Goal: Information Seeking & Learning: Learn about a topic

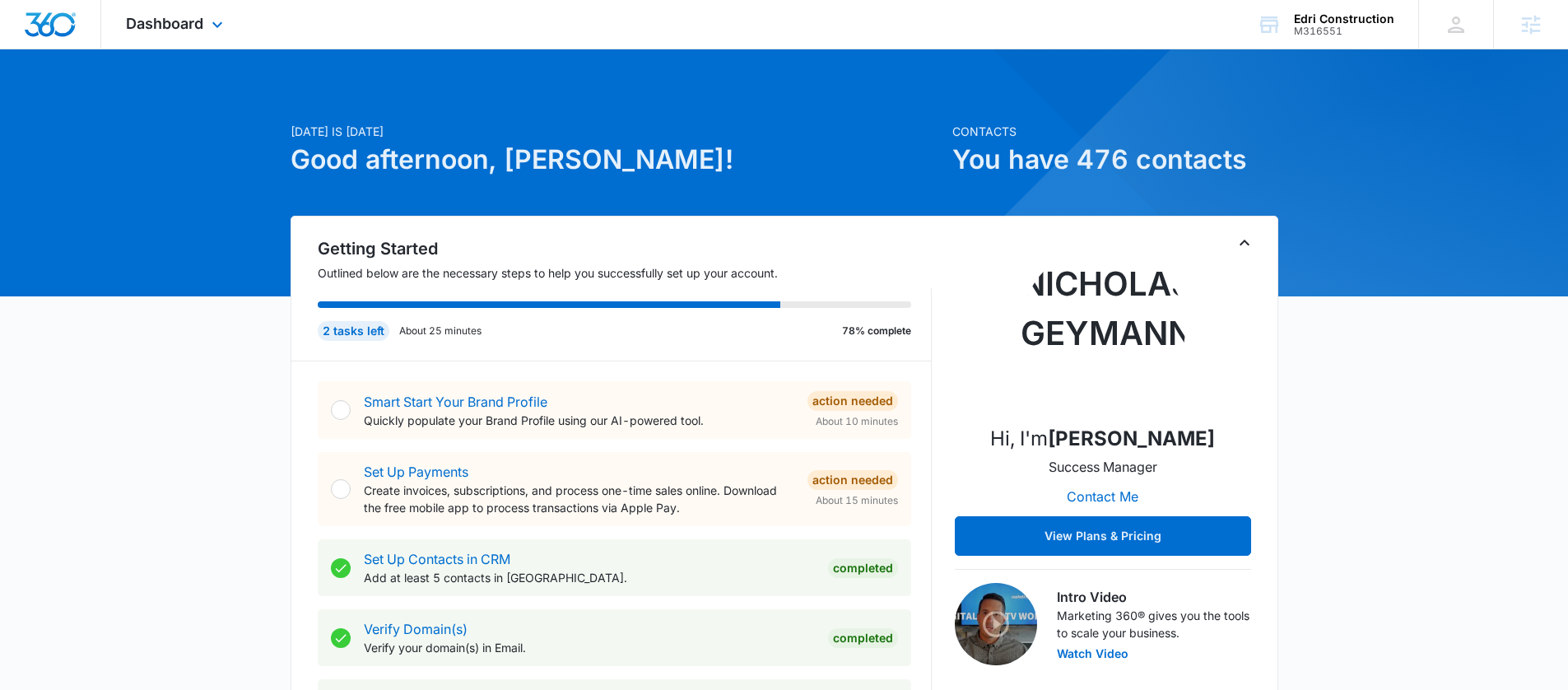
click at [175, 14] on div "Dashboard Apps Reputation Websites Forms CRM Email Social Payments POS Content …" at bounding box center [177, 24] width 150 height 49
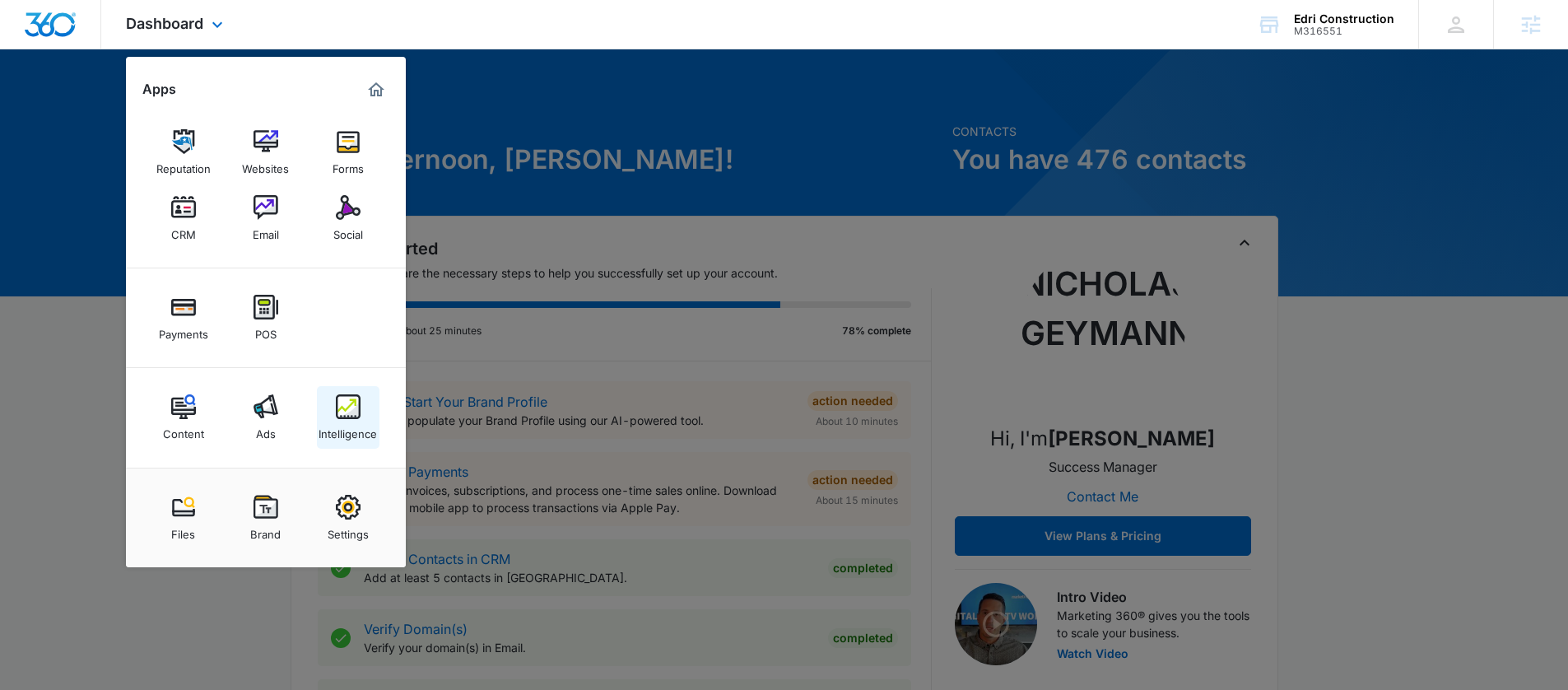
click at [364, 412] on link "Intelligence" at bounding box center [348, 417] width 62 height 62
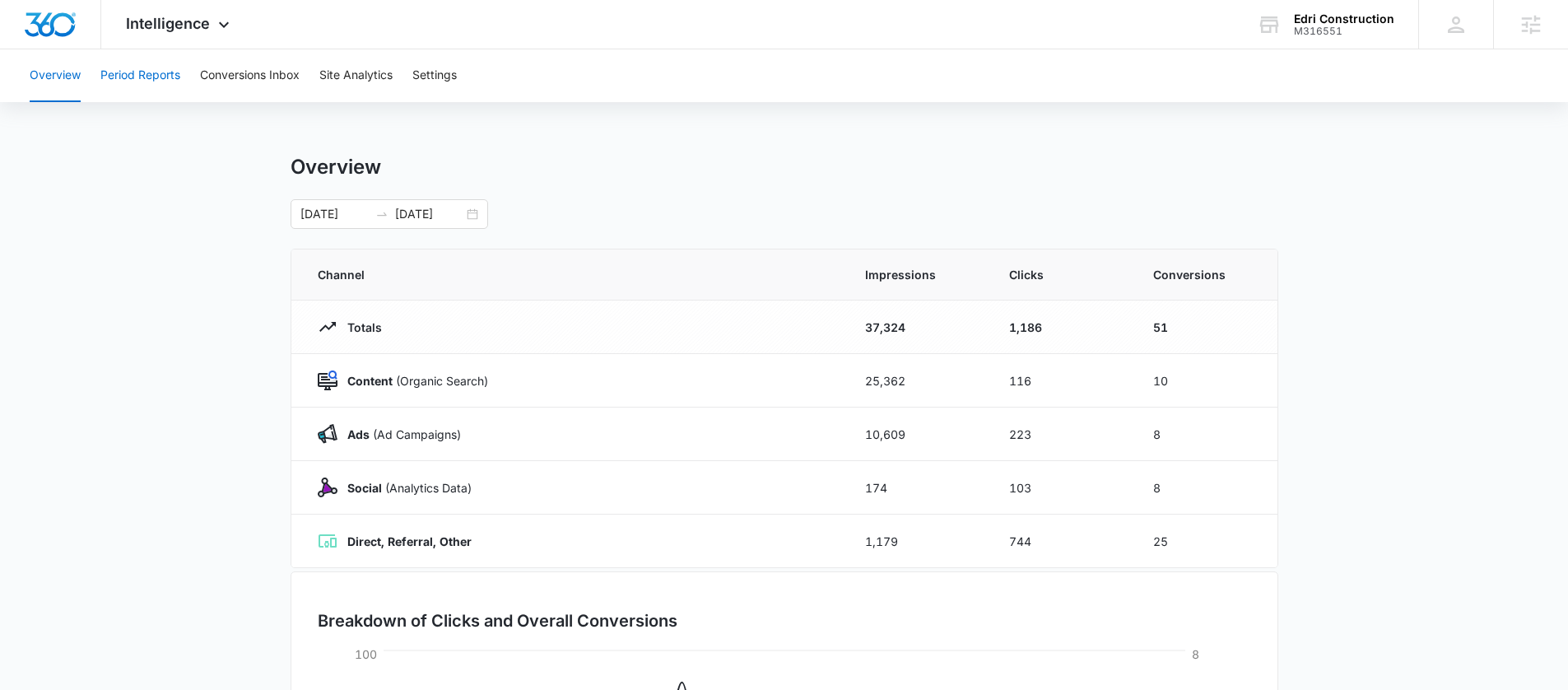
click at [150, 75] on button "Period Reports" at bounding box center [140, 76] width 80 height 53
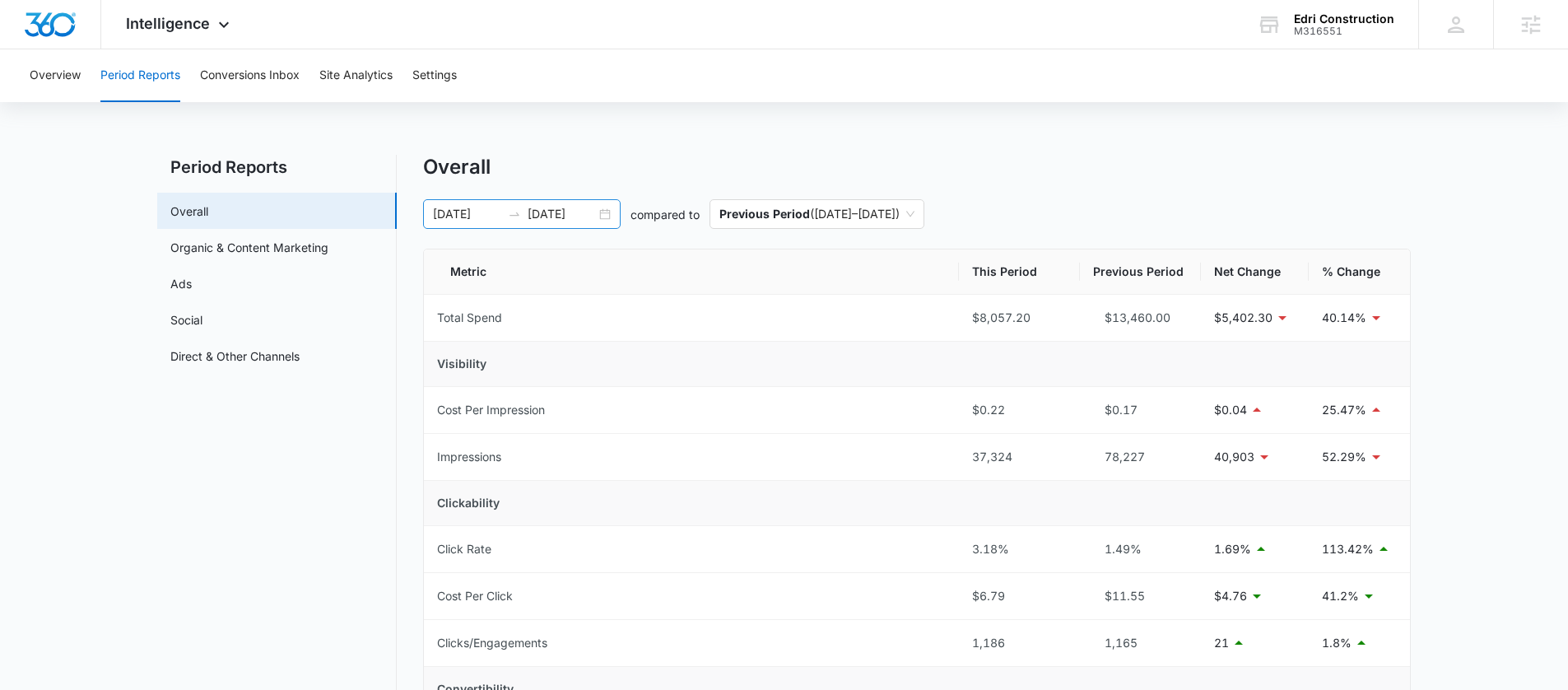
click at [522, 211] on div at bounding box center [514, 214] width 26 height 14
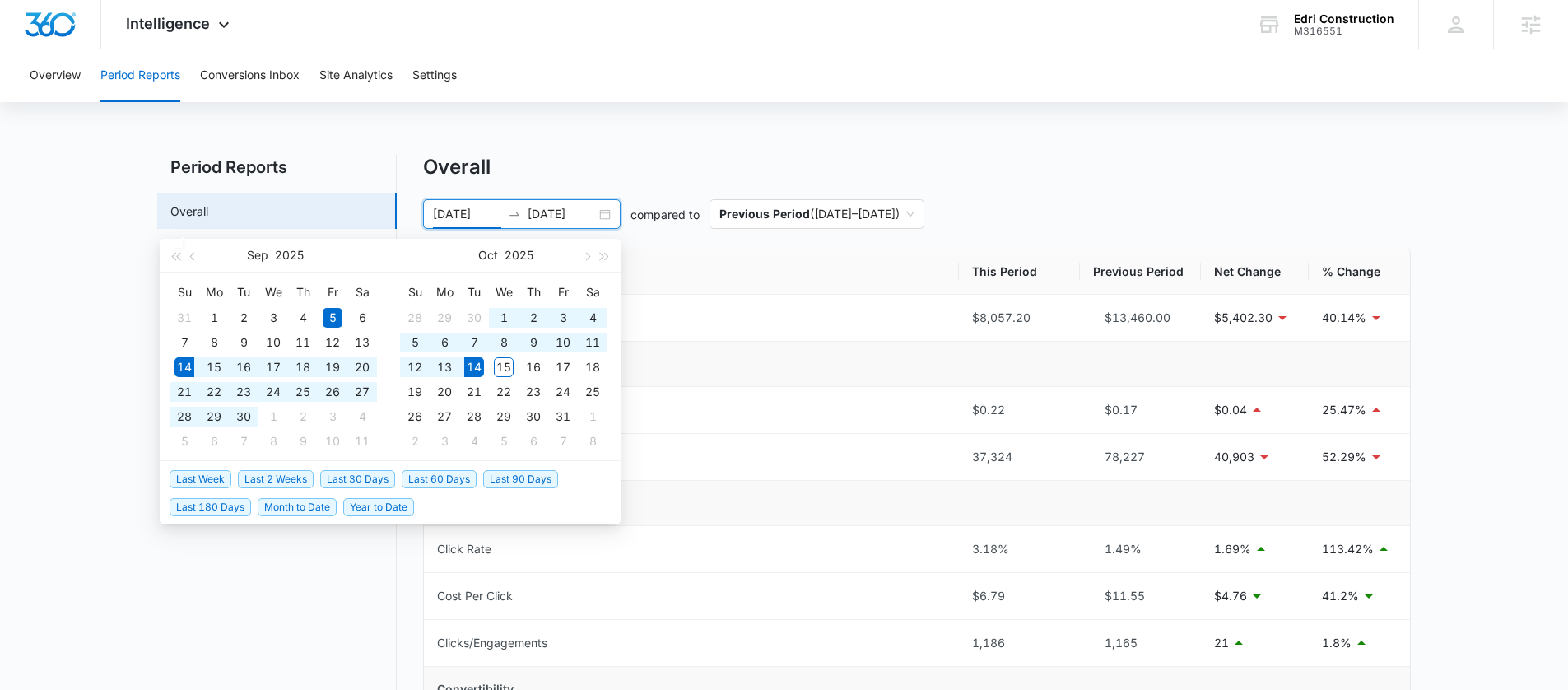
click at [339, 476] on span "Last 30 Days" at bounding box center [358, 479] width 75 height 18
type input "[DATE]"
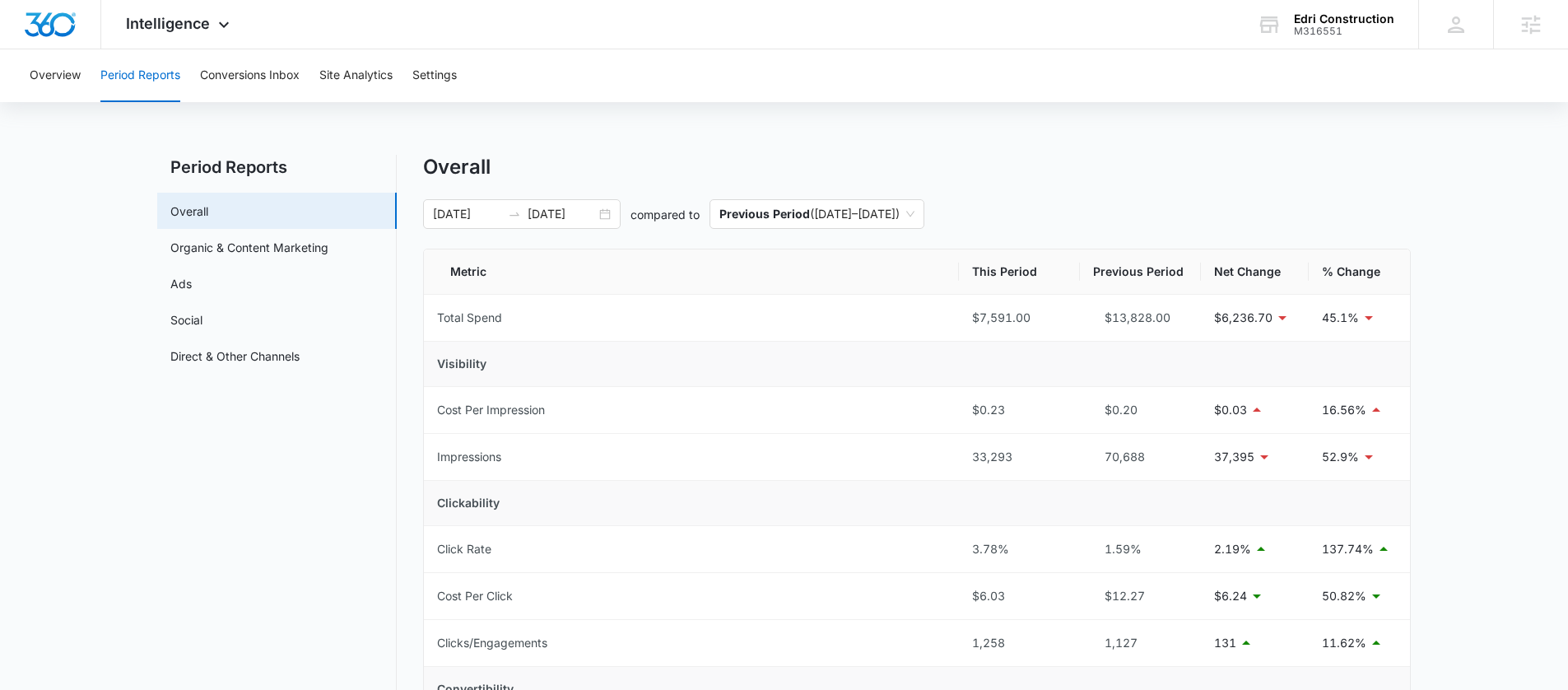
click at [482, 209] on input "[DATE]" at bounding box center [466, 214] width 68 height 18
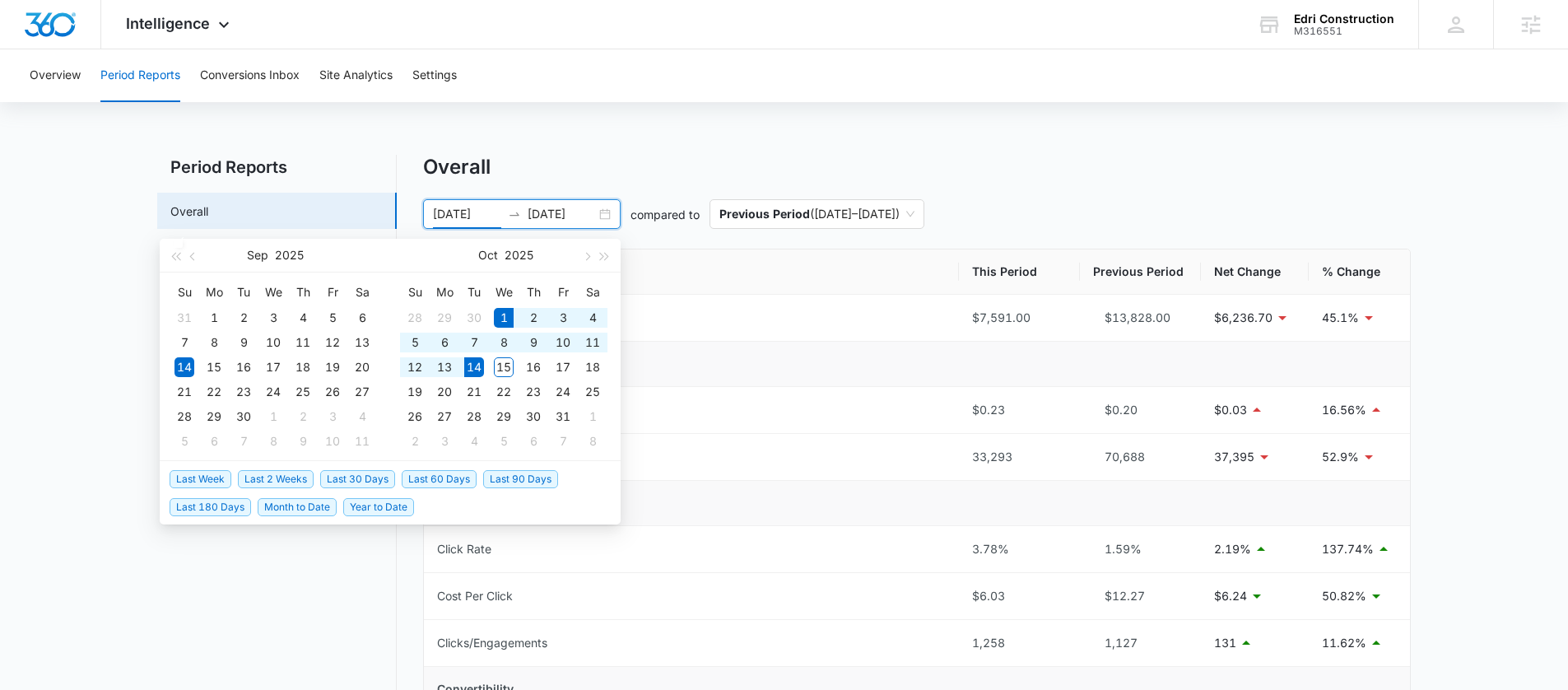
click at [298, 511] on span "Month to Date" at bounding box center [296, 507] width 79 height 18
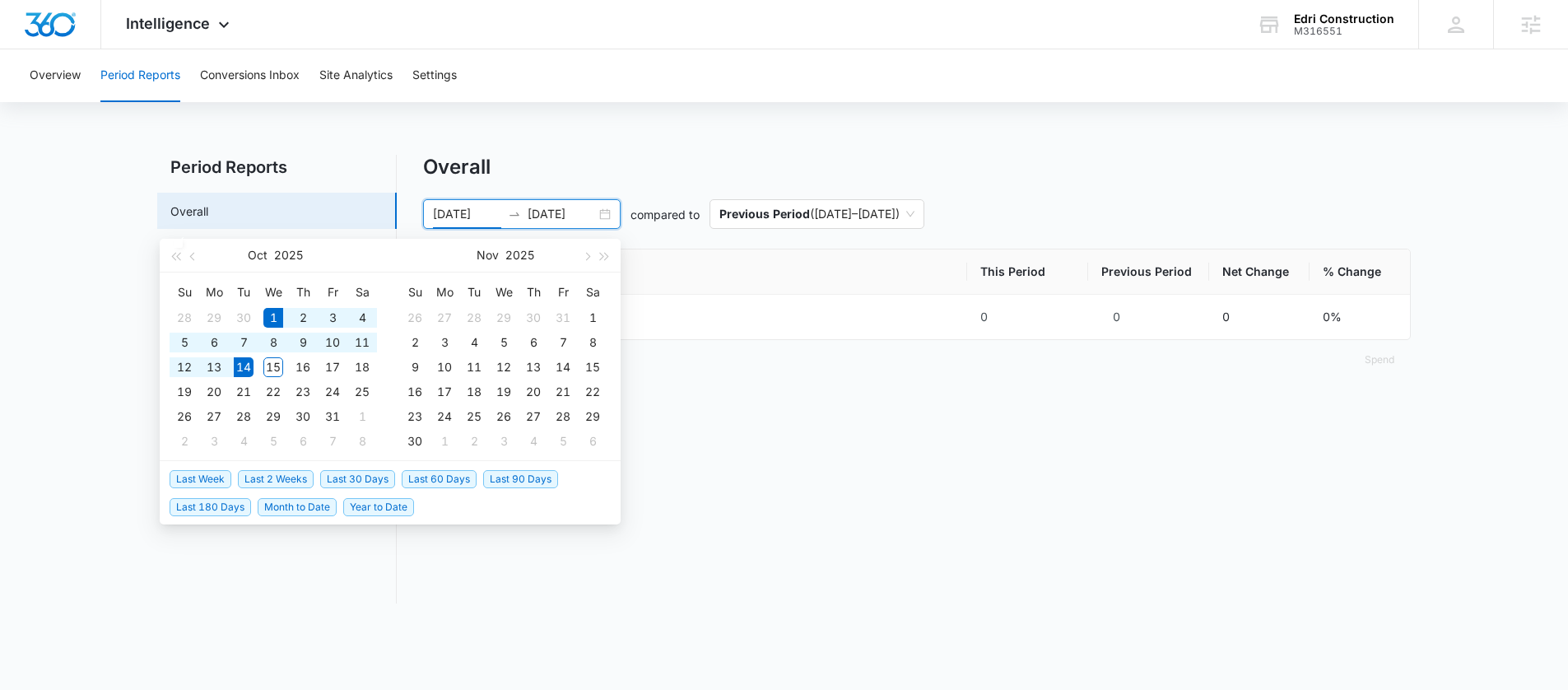
type input "[DATE]"
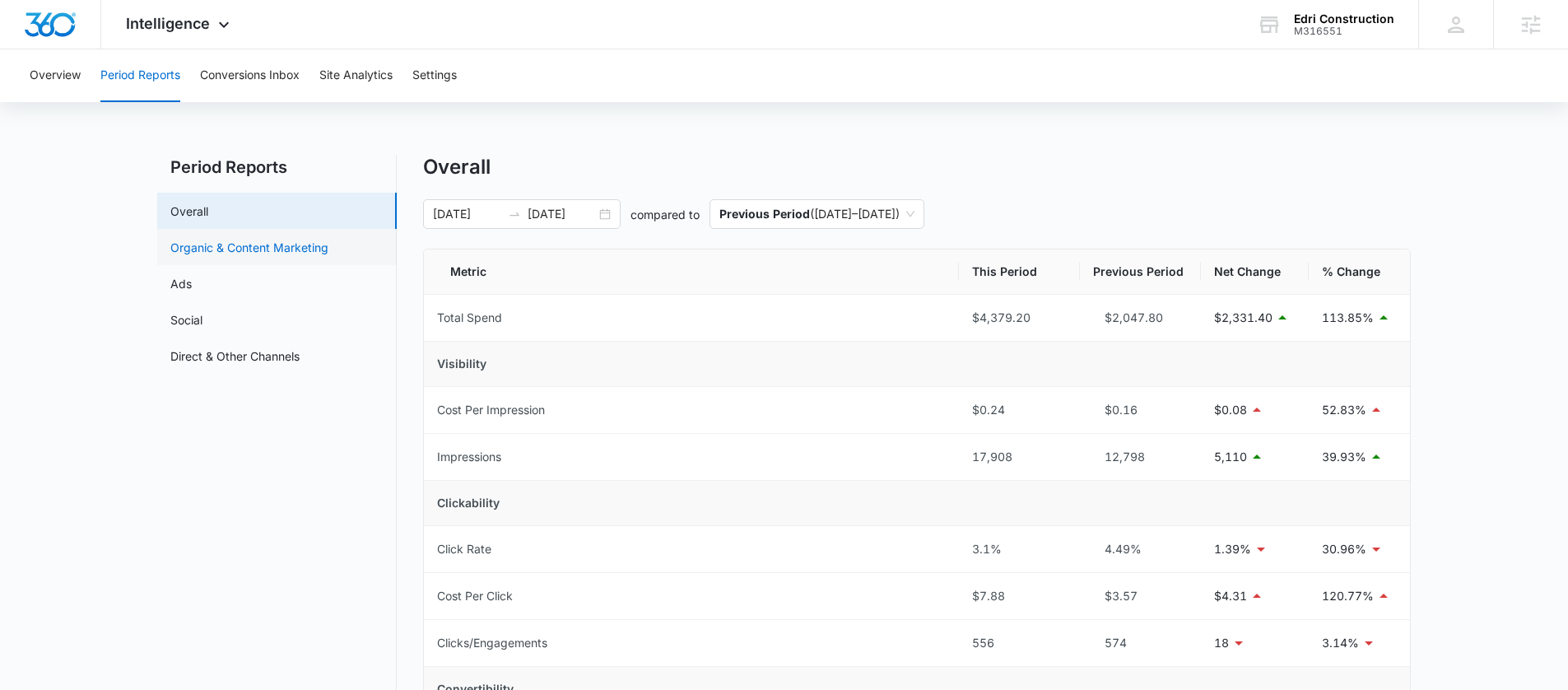
click at [252, 239] on link "Organic & Content Marketing" at bounding box center [249, 247] width 158 height 17
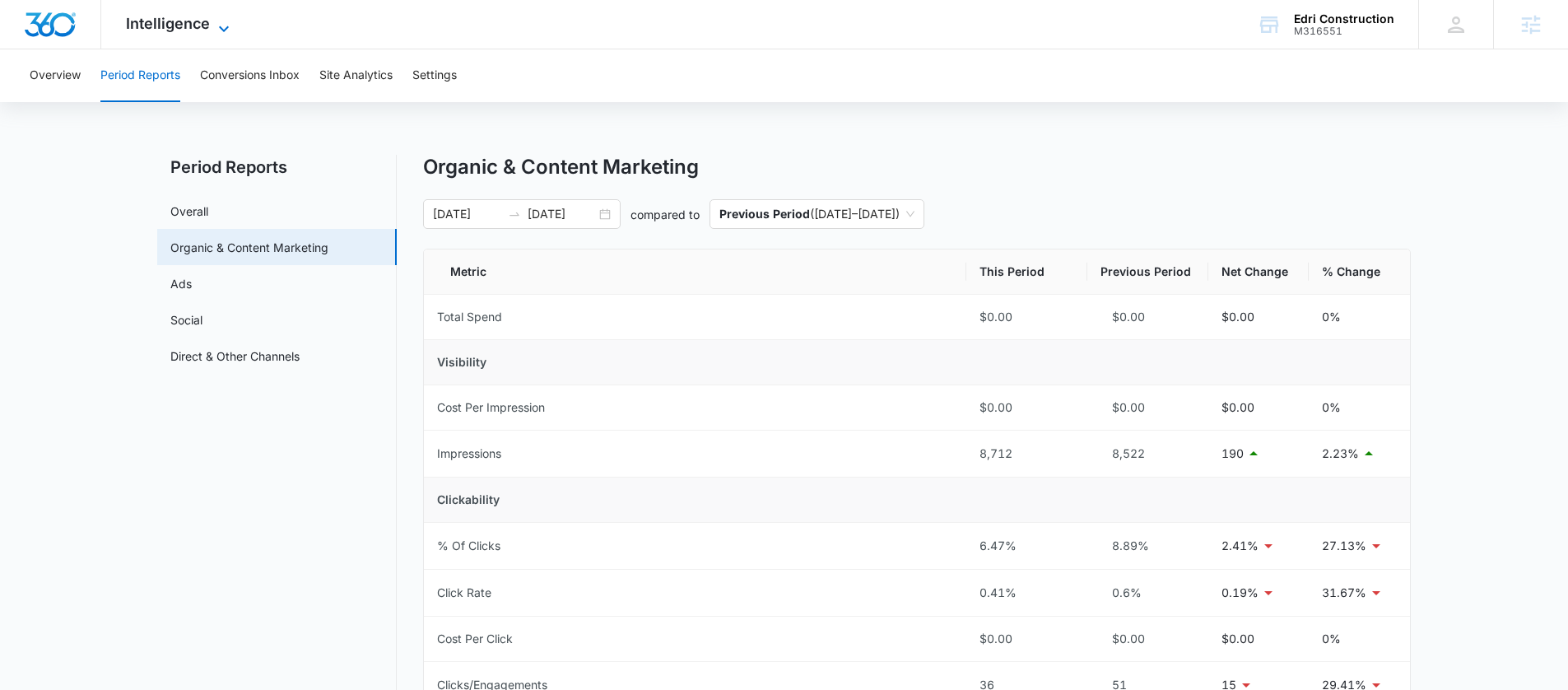
click at [178, 14] on span "Intelligence" at bounding box center [167, 23] width 84 height 17
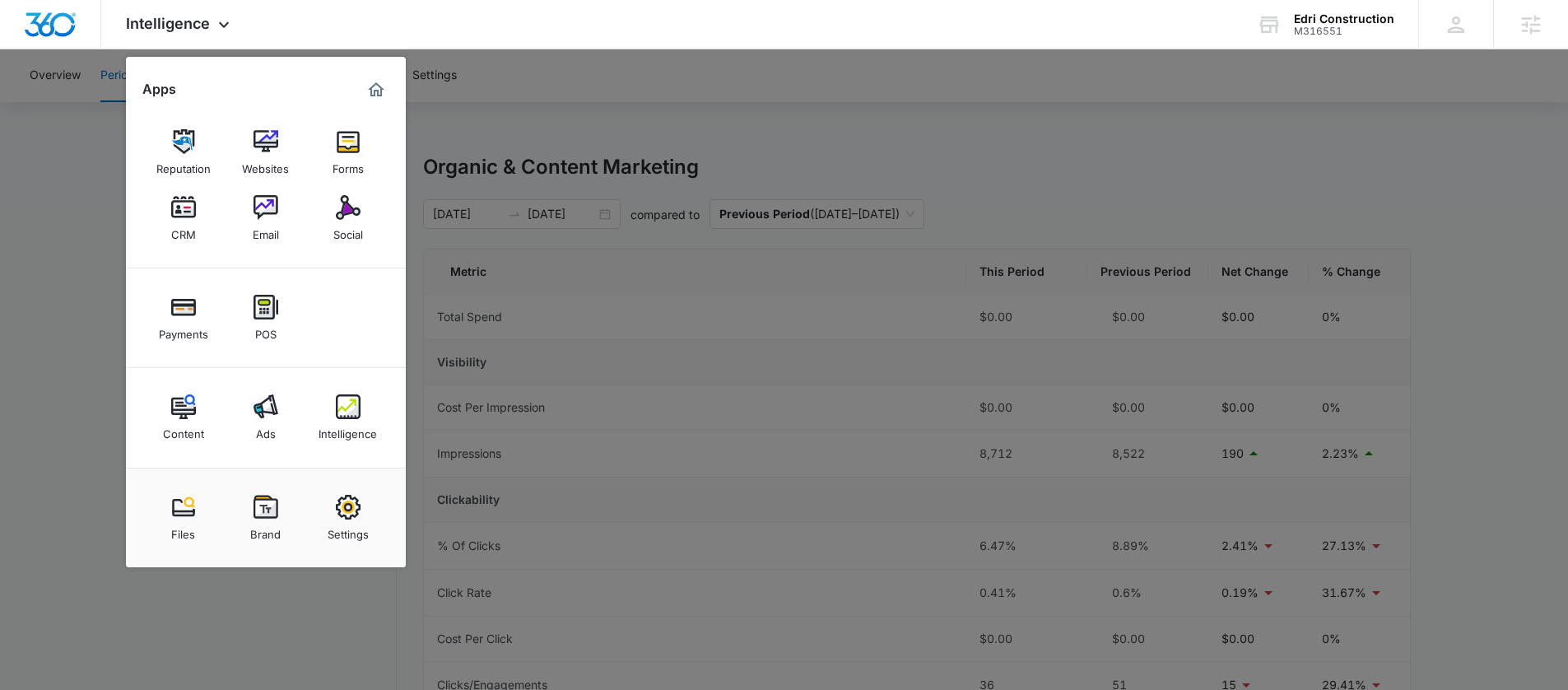
click at [104, 237] on div at bounding box center [784, 345] width 1568 height 690
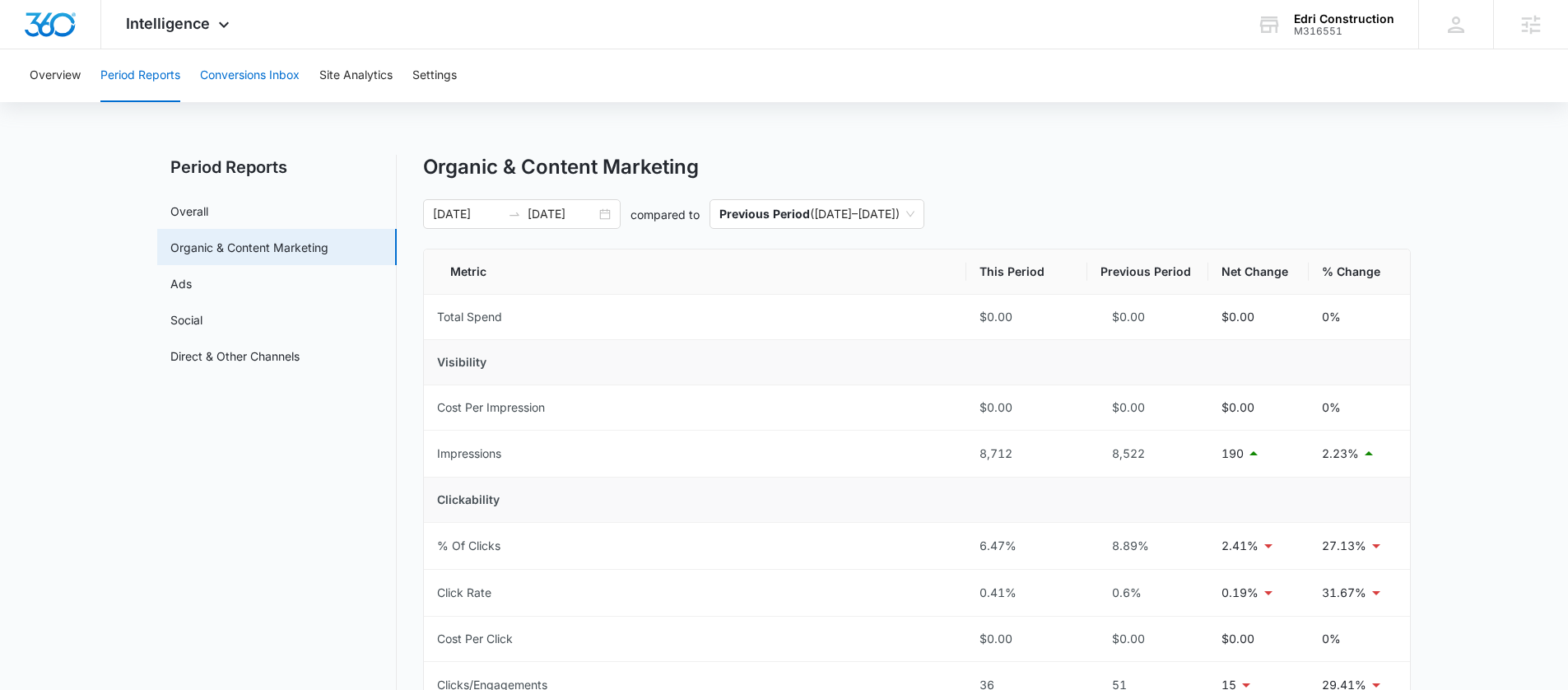
click at [242, 72] on button "Conversions Inbox" at bounding box center [250, 76] width 100 height 53
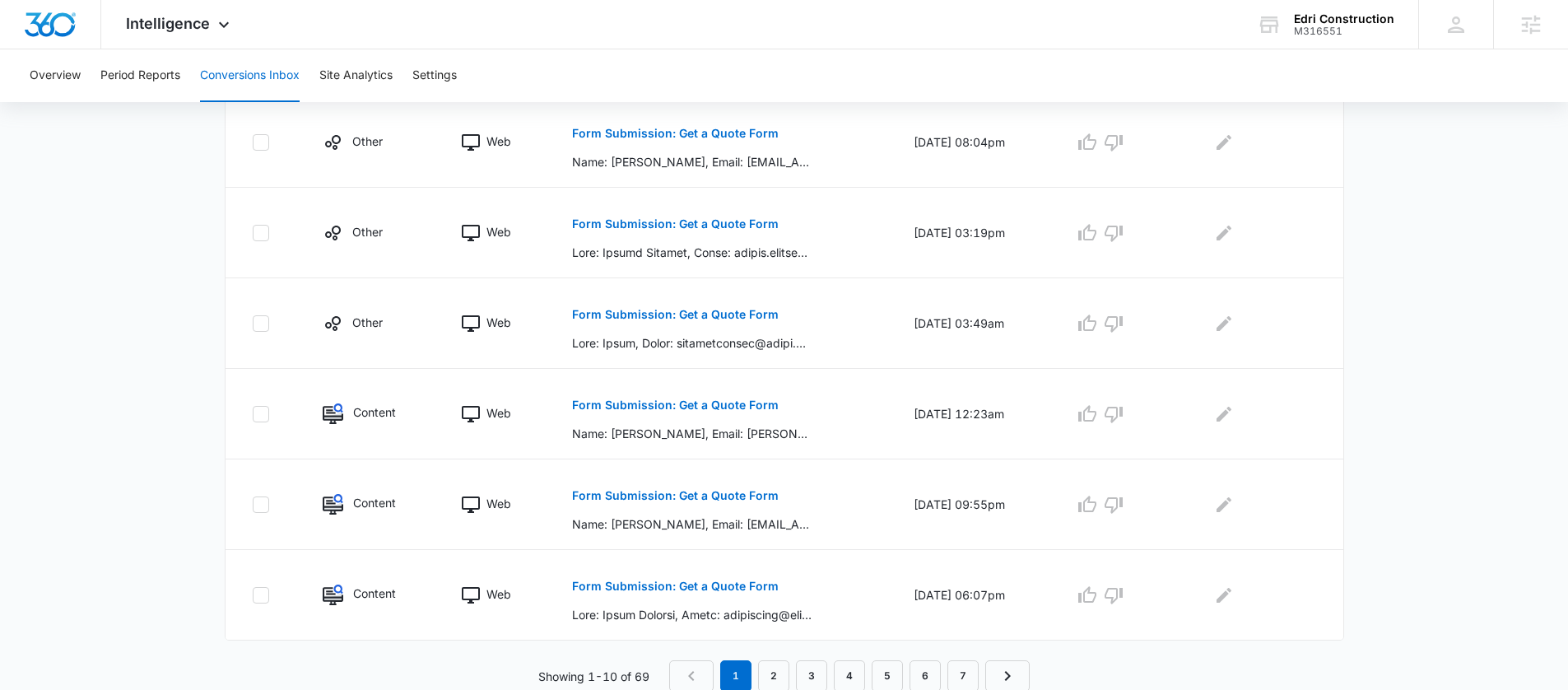
scroll to position [843, 0]
click at [782, 673] on link "2" at bounding box center [773, 674] width 32 height 32
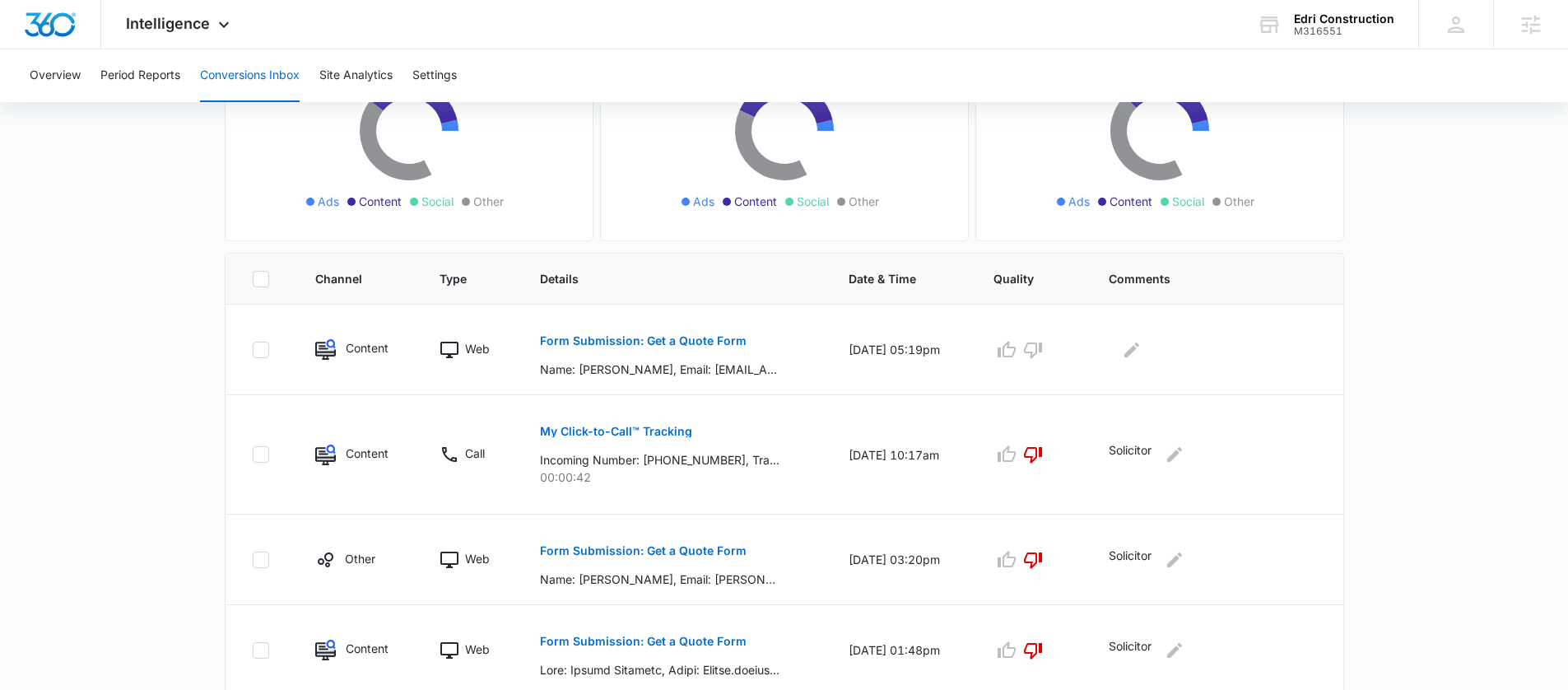
scroll to position [177, 0]
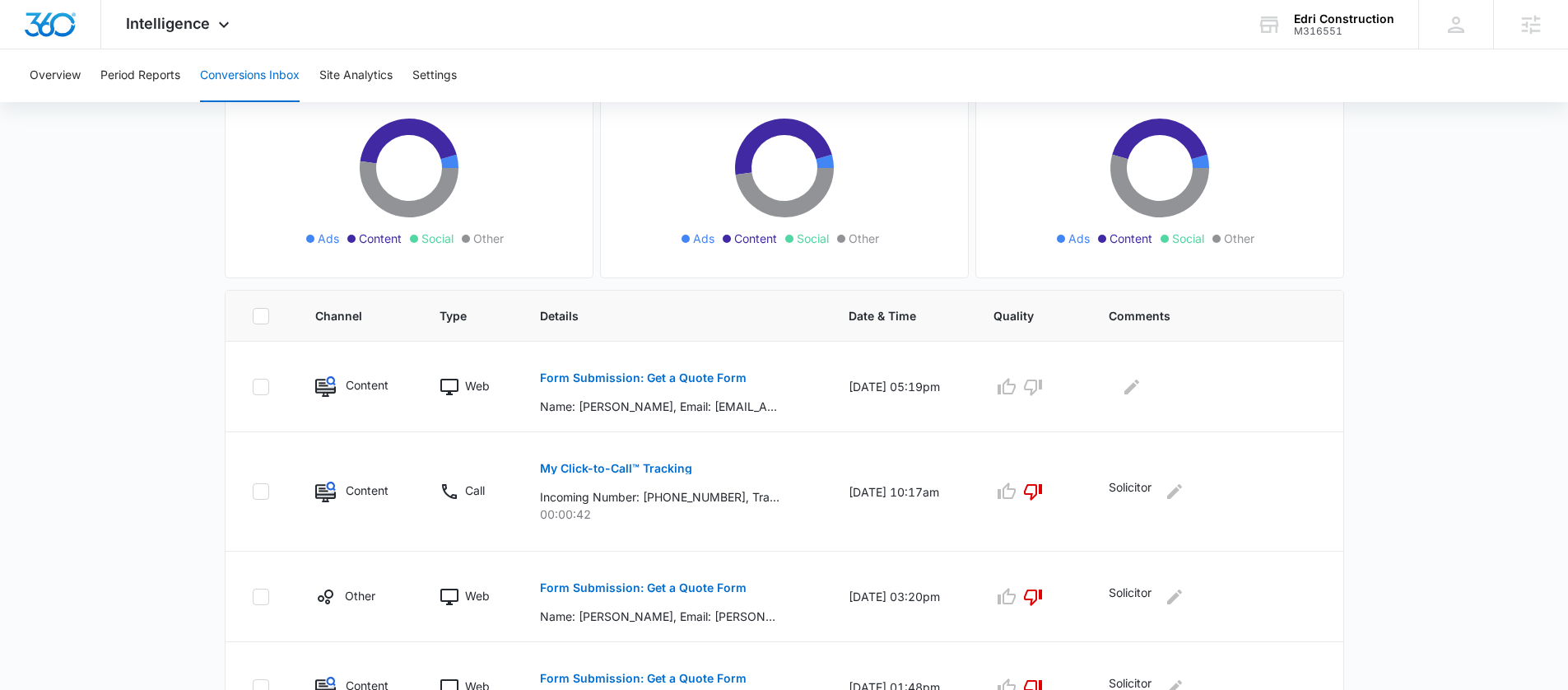
click at [141, 364] on main "Filters [DATE] [DATE] New Conversion Total Conversions: 69 Ads Content Social O…" at bounding box center [784, 691] width 1568 height 1500
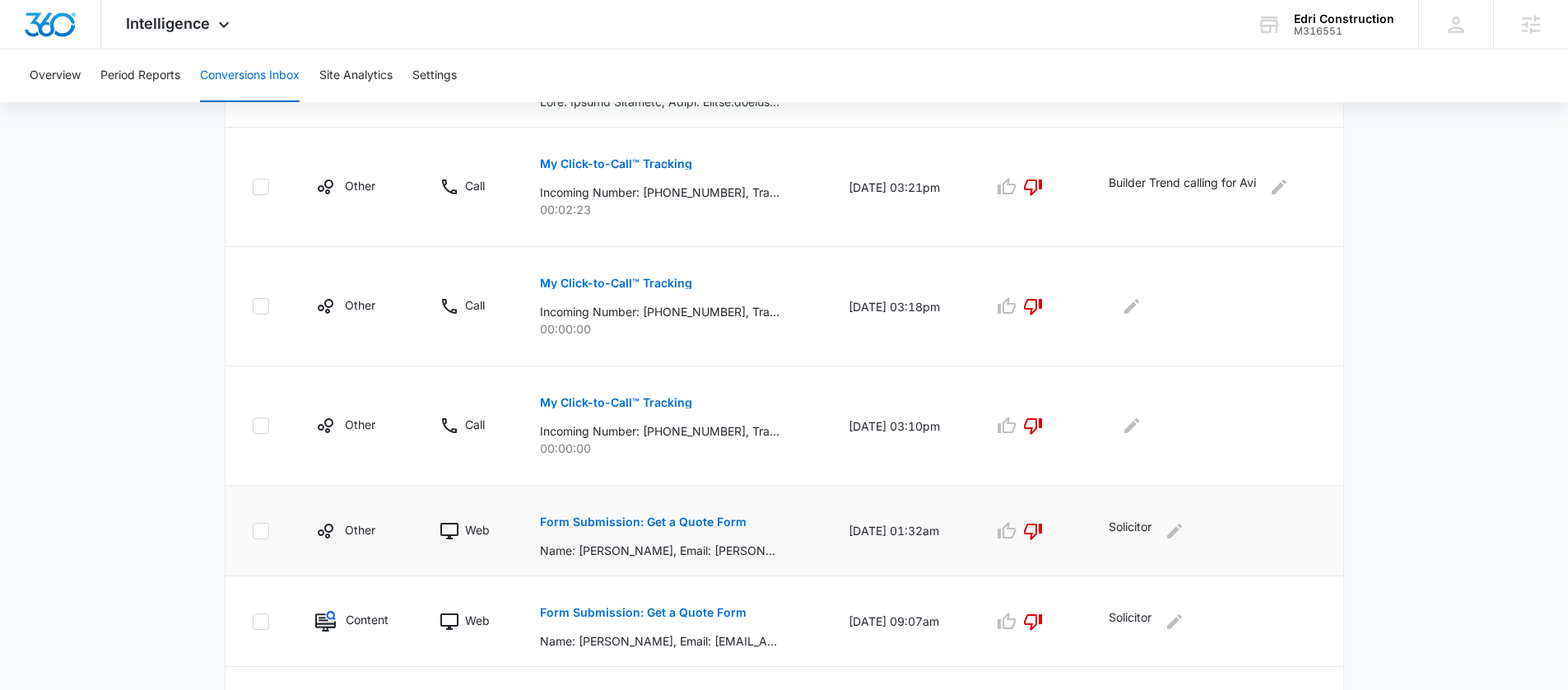
scroll to position [838, 0]
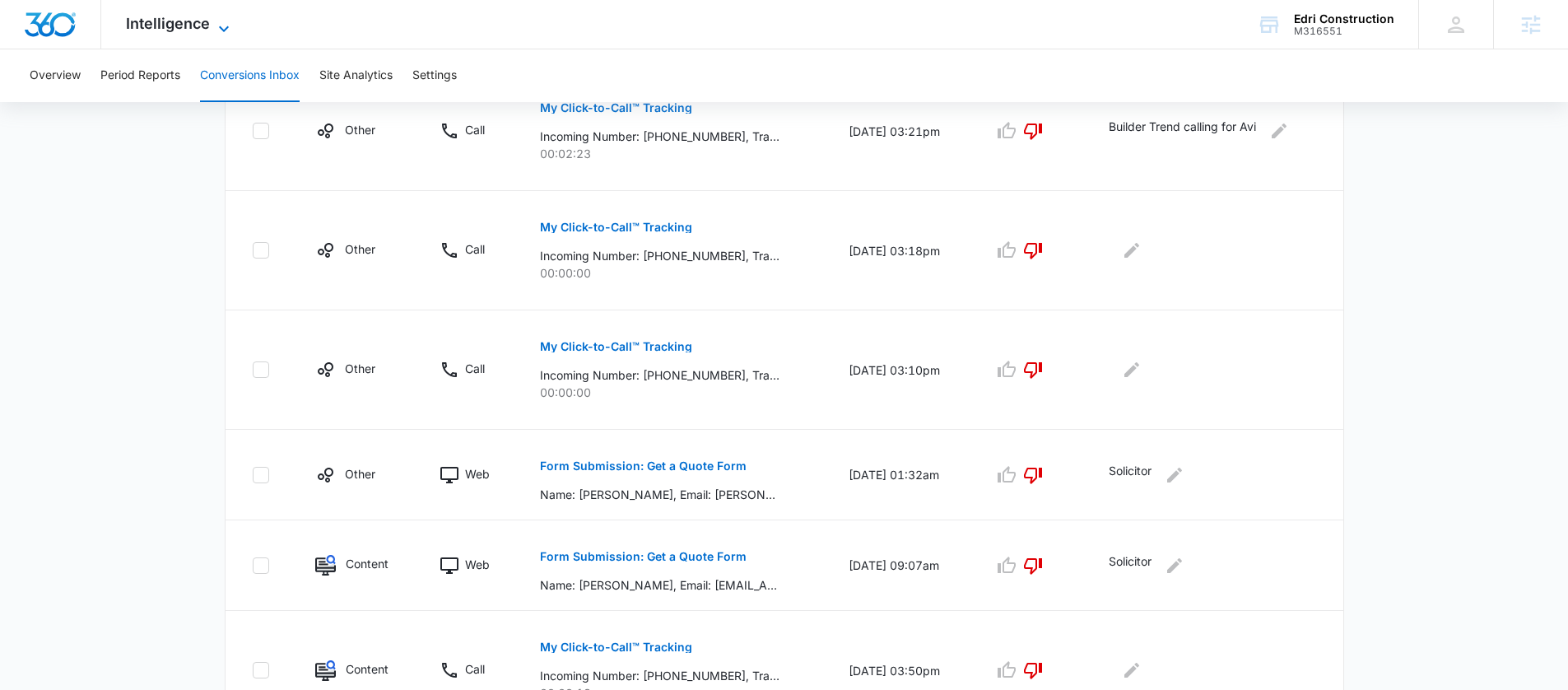
click at [183, 23] on span "Intelligence" at bounding box center [167, 23] width 84 height 17
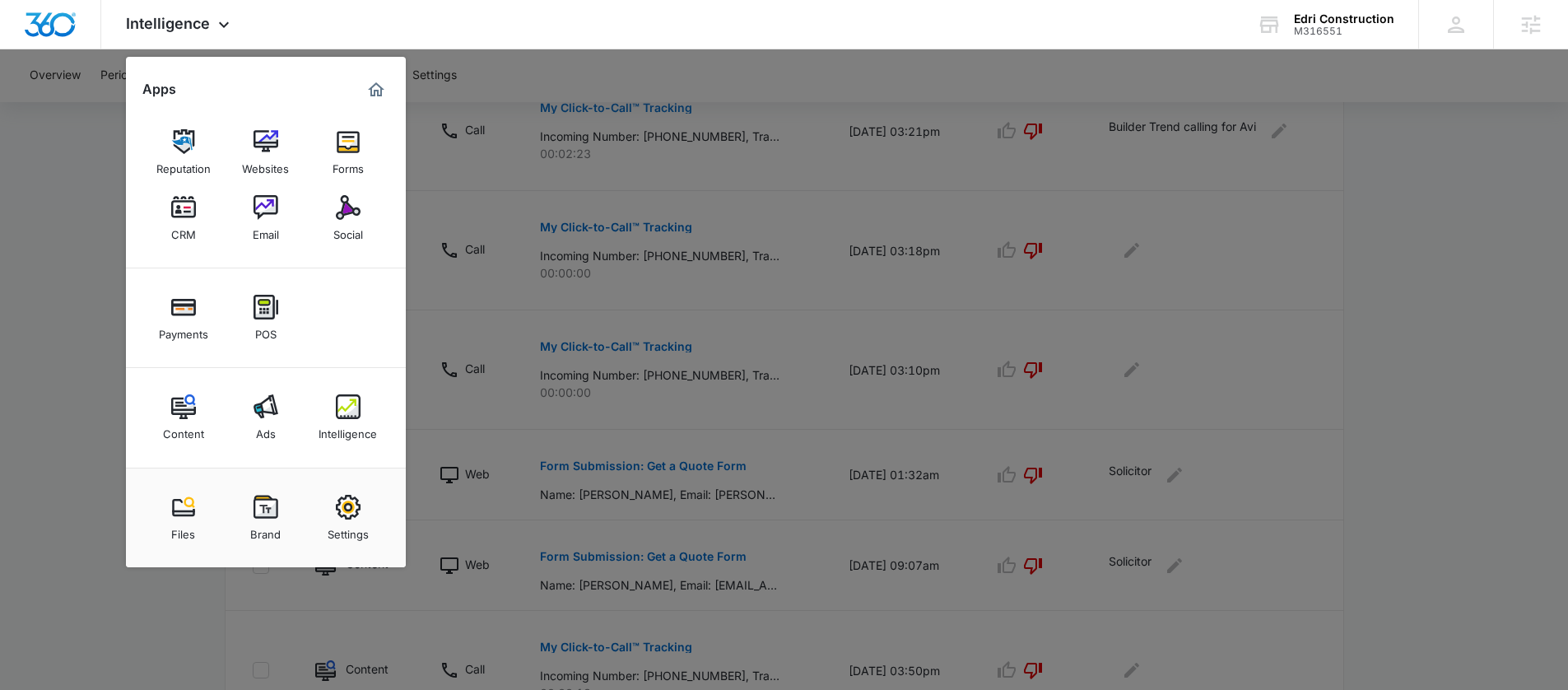
click at [108, 79] on div at bounding box center [784, 345] width 1568 height 690
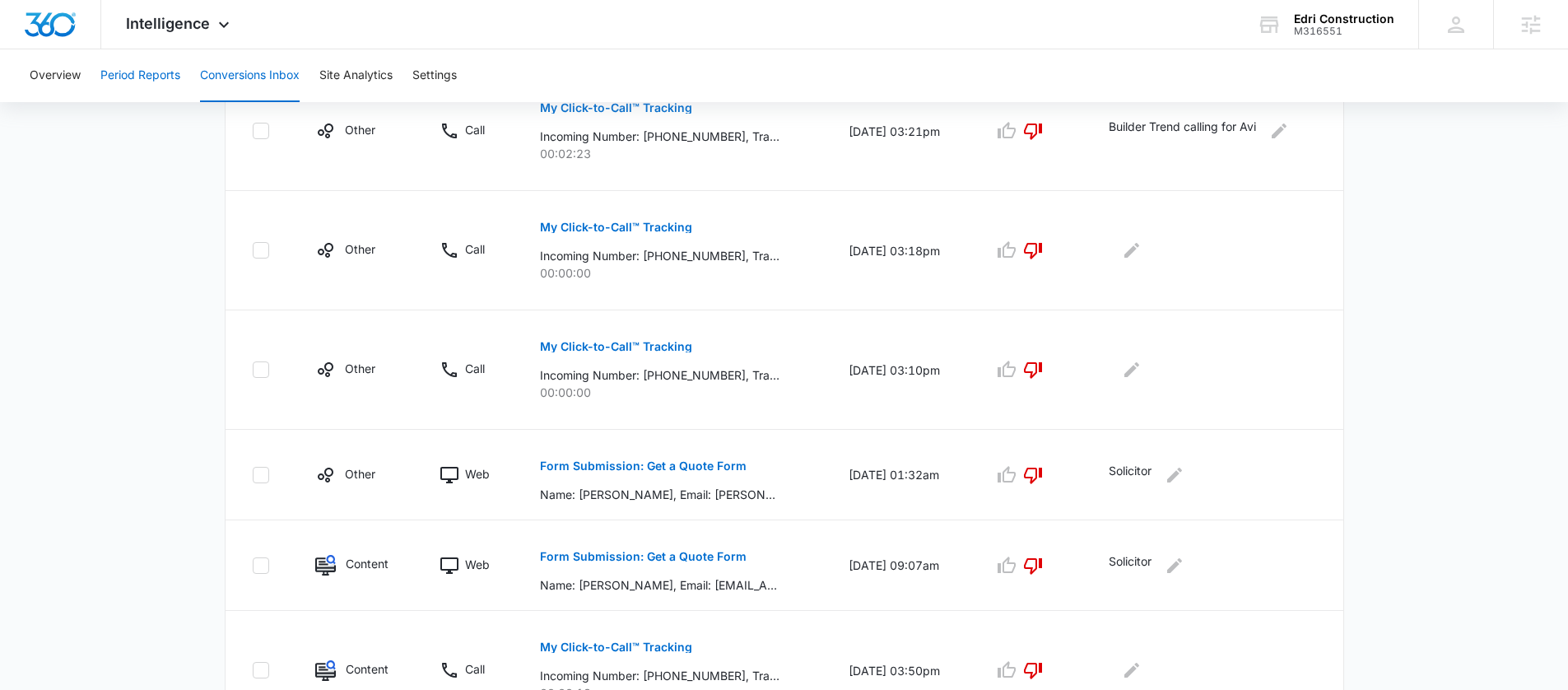
click at [114, 74] on button "Period Reports" at bounding box center [140, 76] width 80 height 53
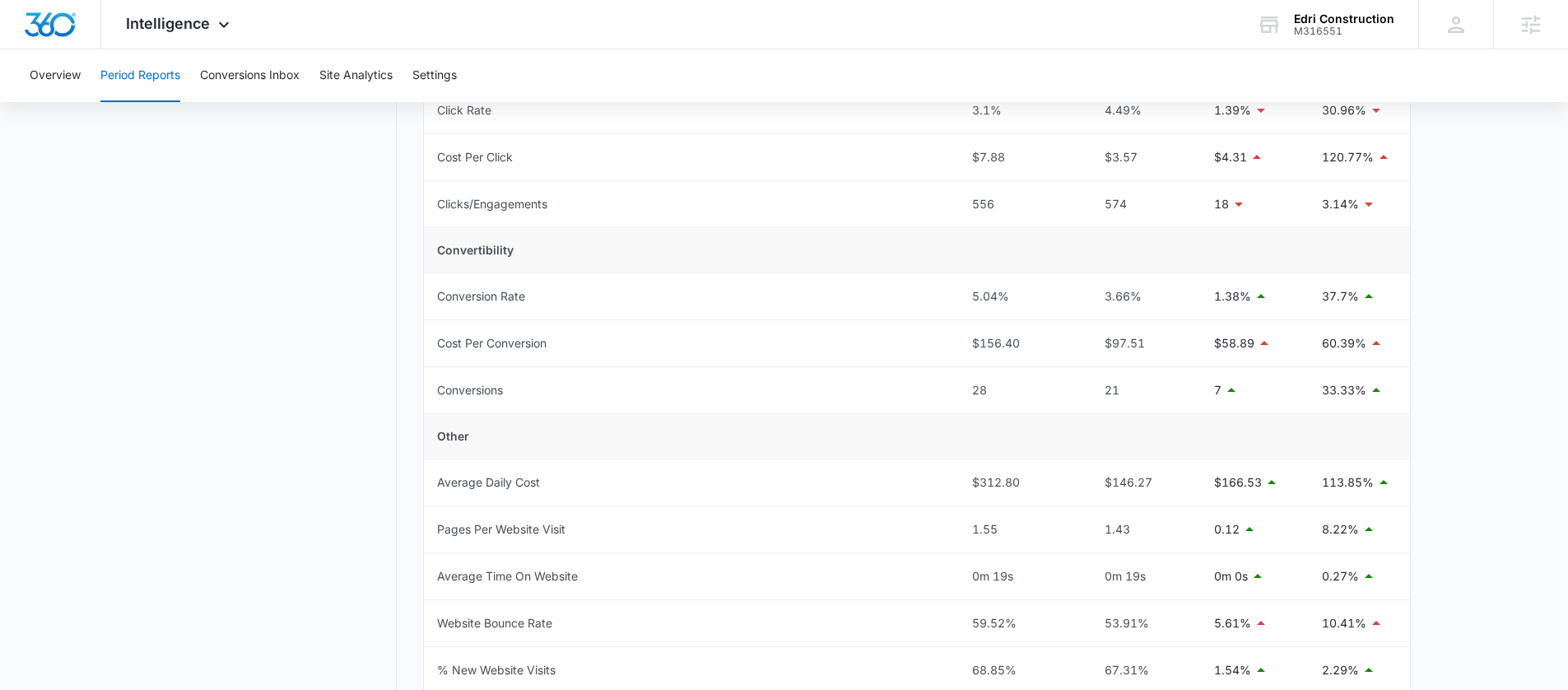
scroll to position [753, 0]
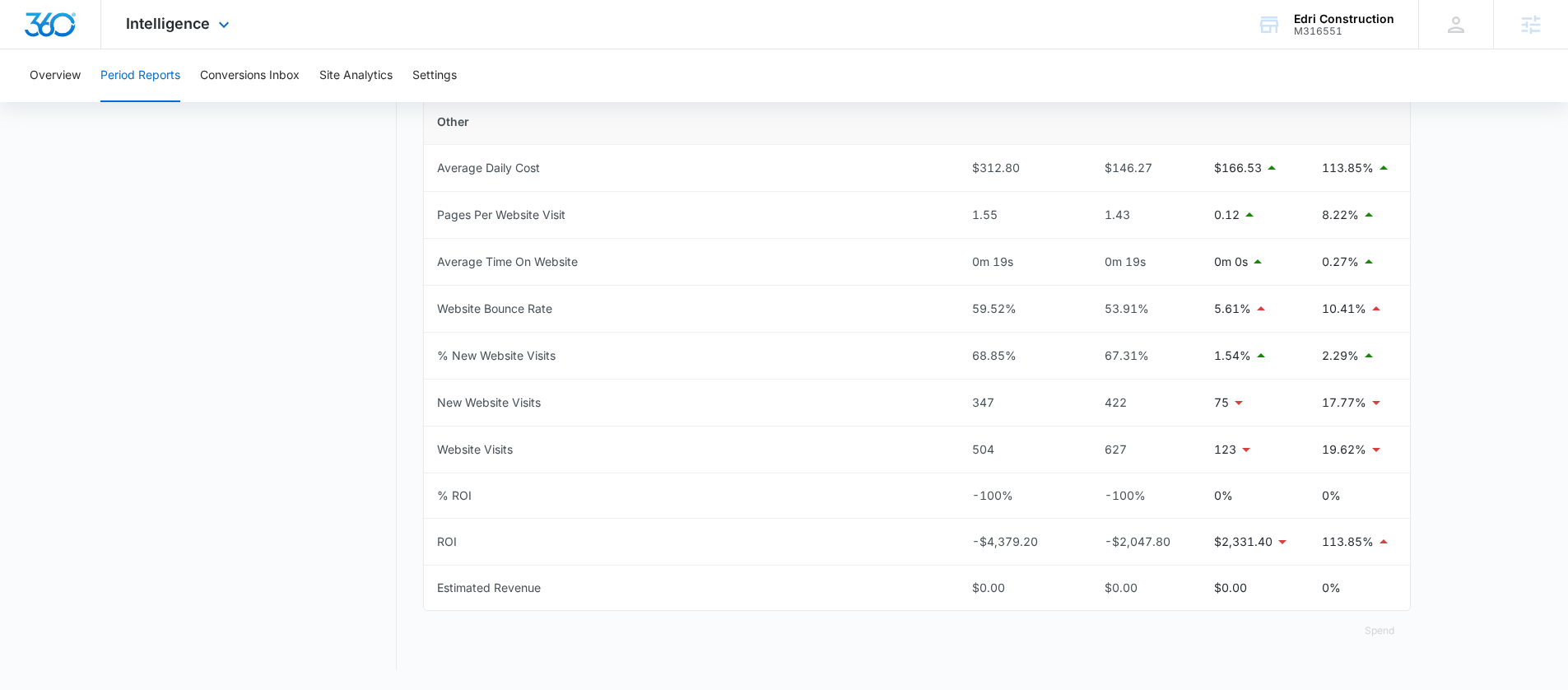
click at [180, 41] on div "Intelligence Apps Reputation Websites Forms CRM Email Social Payments POS Conte…" at bounding box center [180, 24] width 158 height 49
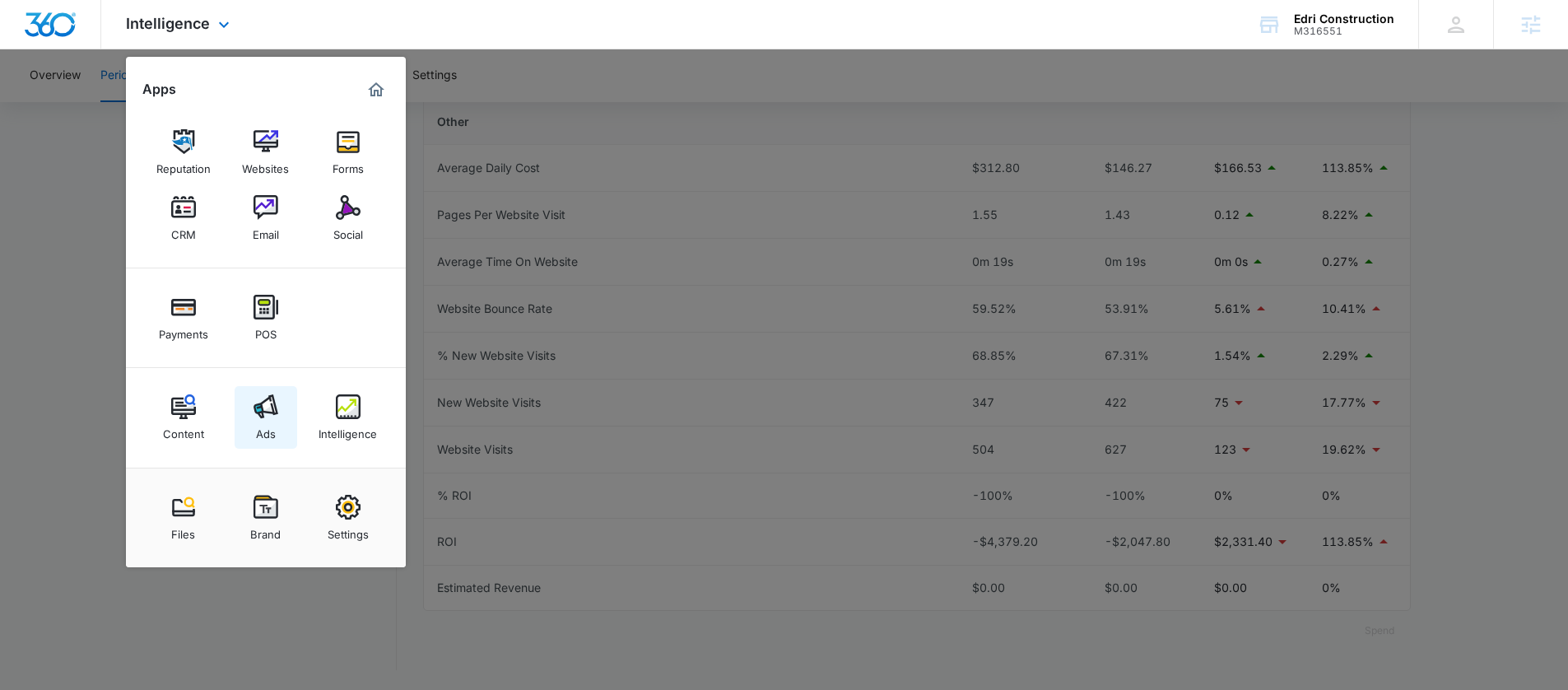
click at [265, 417] on img at bounding box center [265, 406] width 24 height 24
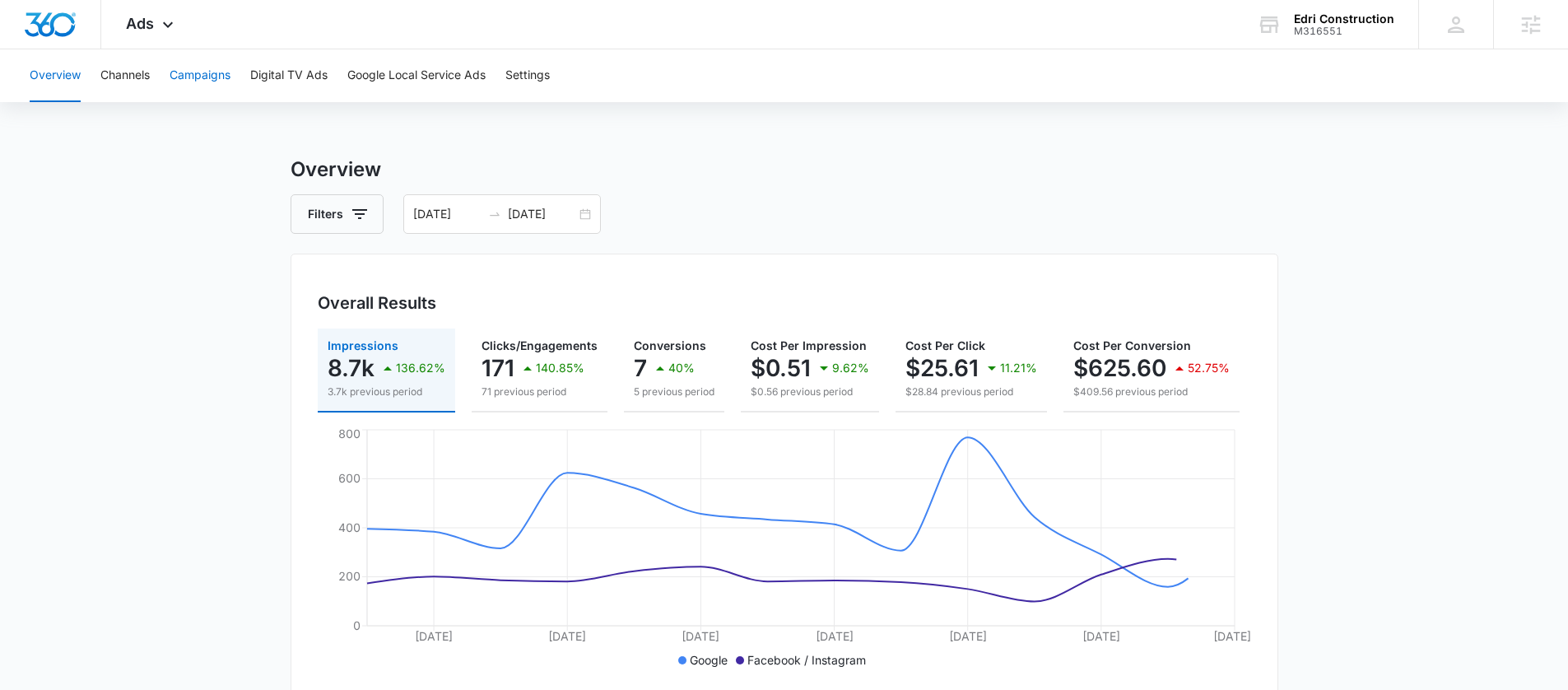
click at [195, 72] on button "Campaigns" at bounding box center [199, 76] width 61 height 53
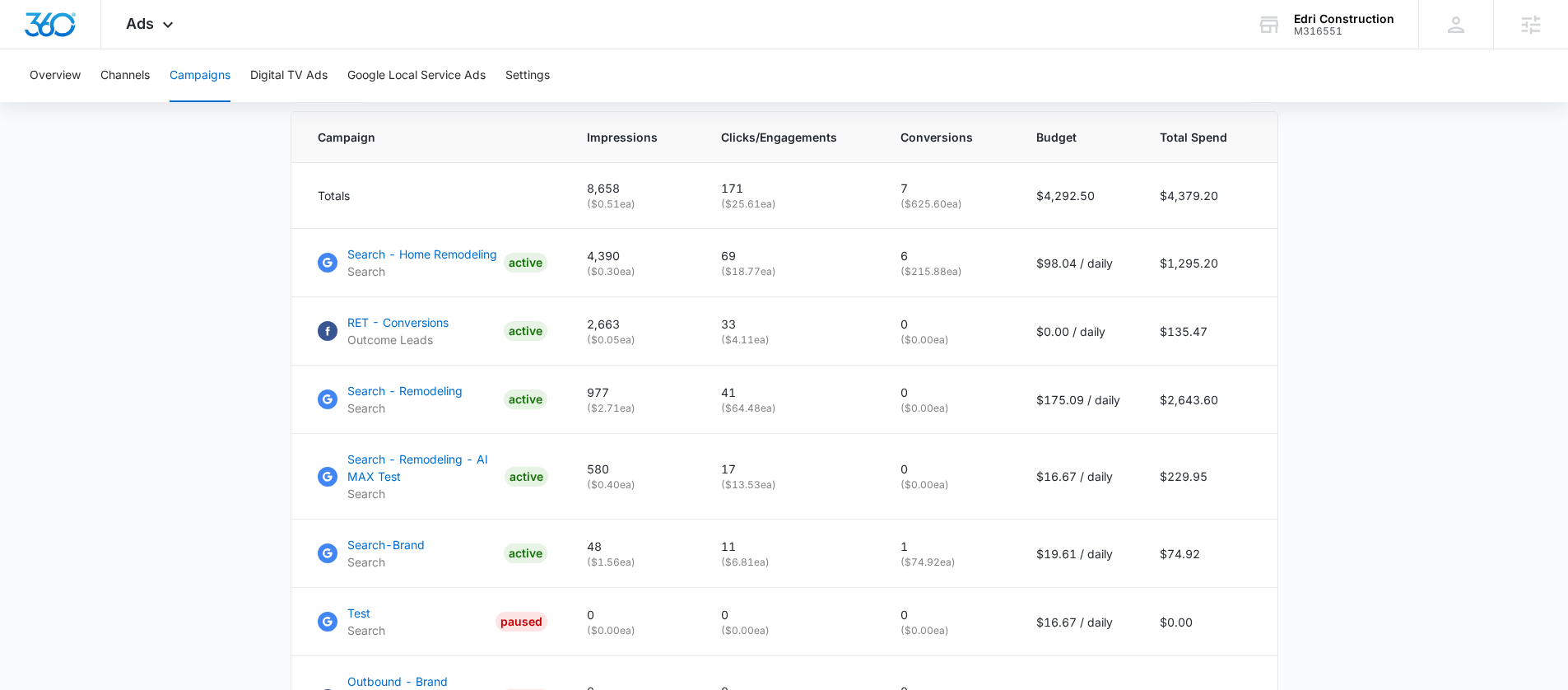
scroll to position [695, 0]
